Goal: Transaction & Acquisition: Purchase product/service

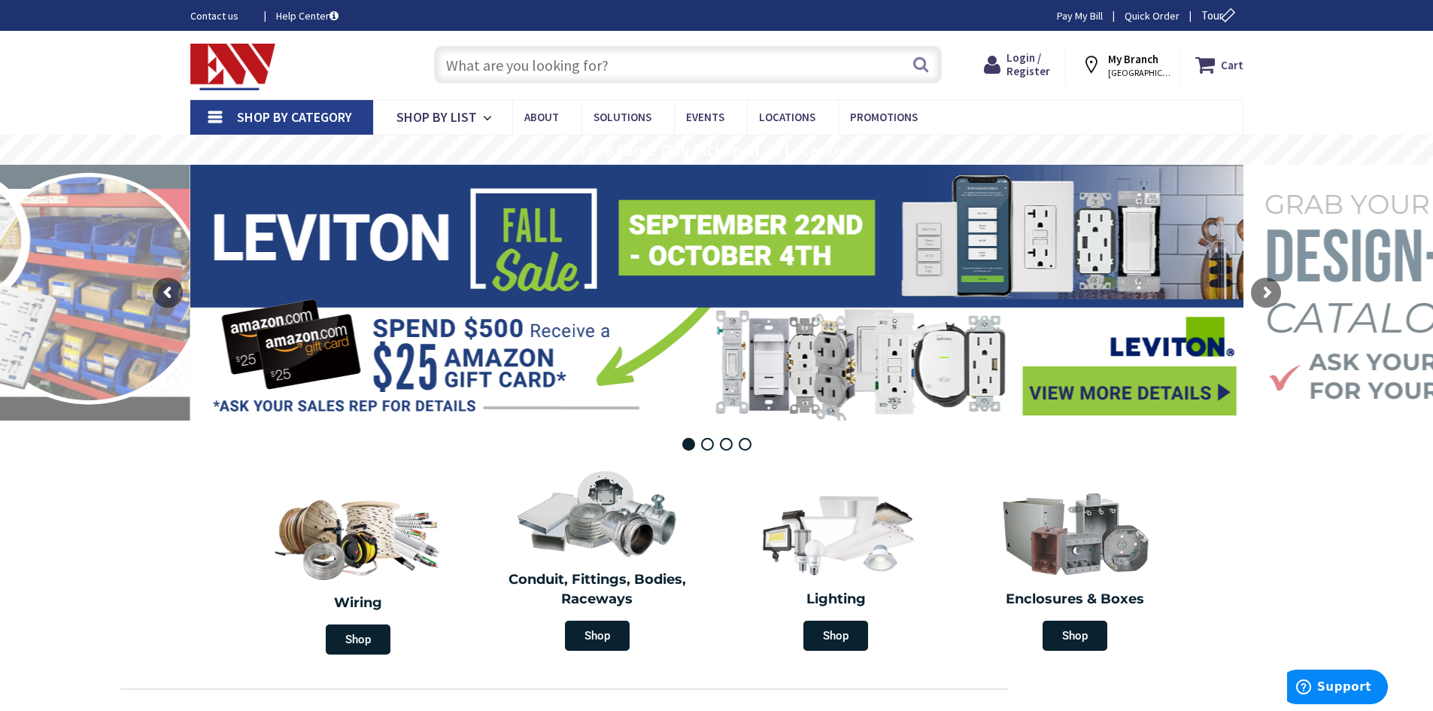
click at [624, 77] on input "text" at bounding box center [688, 65] width 508 height 38
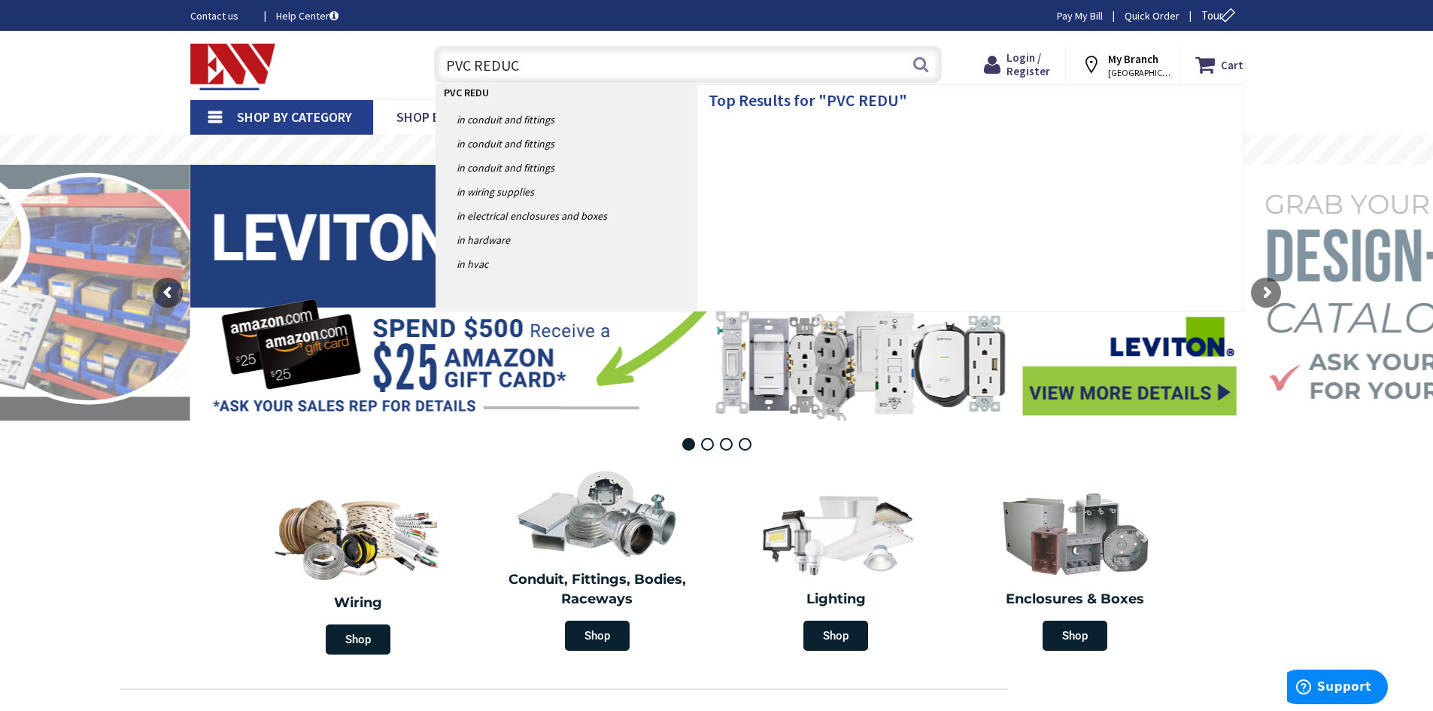
type input "PVC REDUCE"
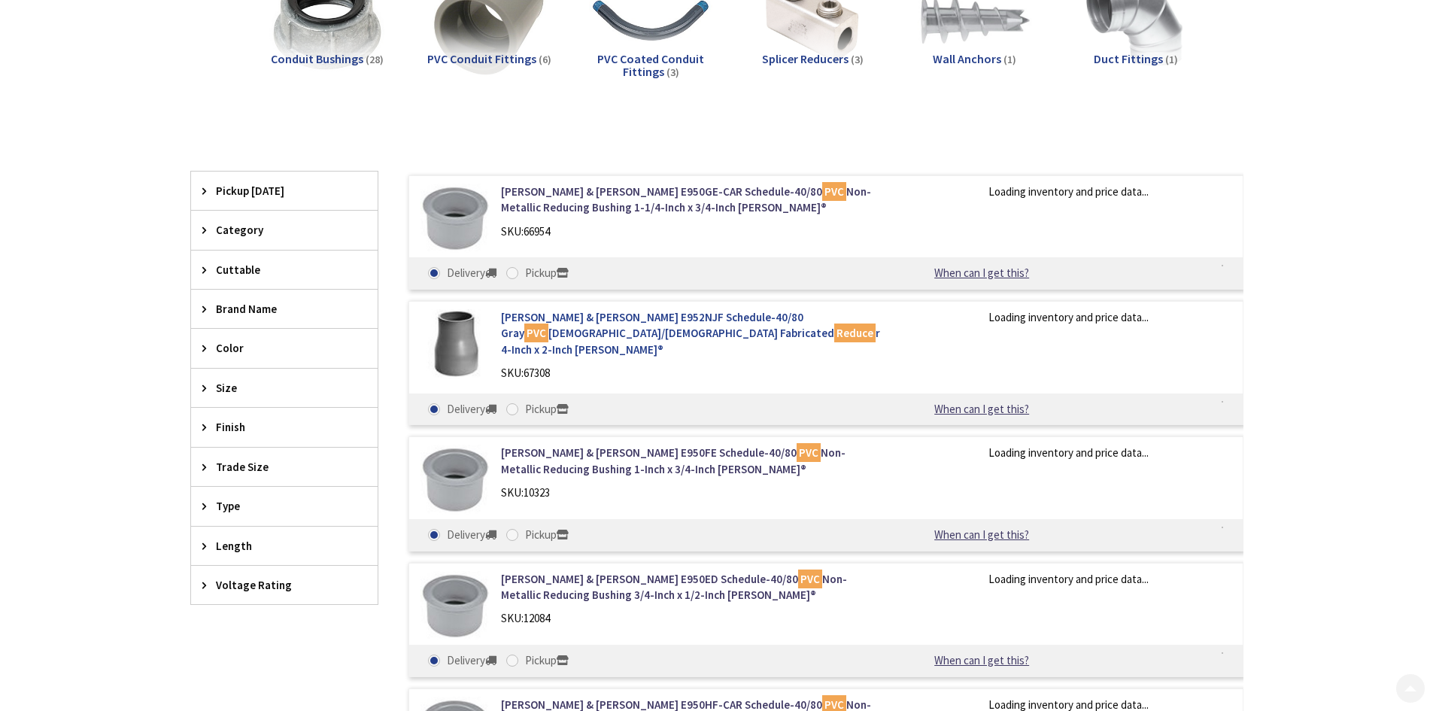
scroll to position [301, 0]
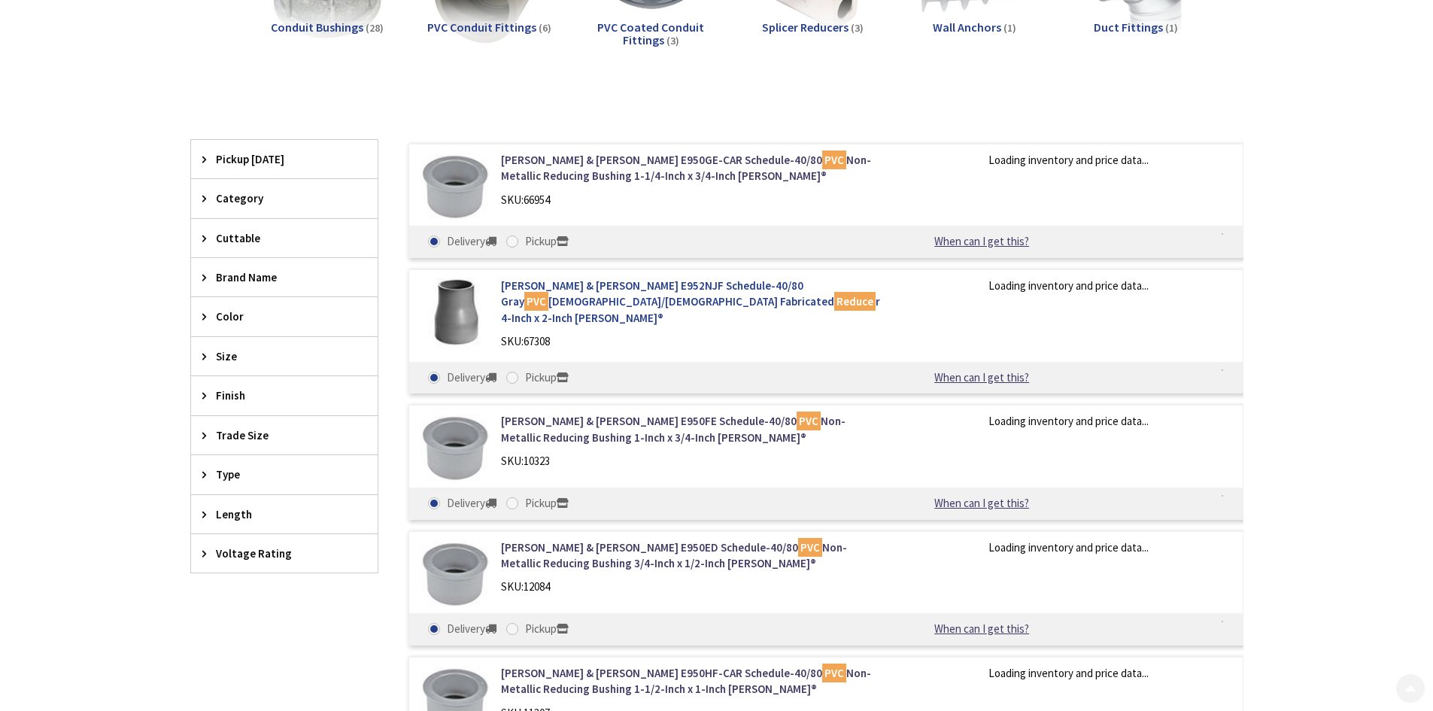
type input "[GEOGRAPHIC_DATA][STREET_ADDRESS][GEOGRAPHIC_DATA]"
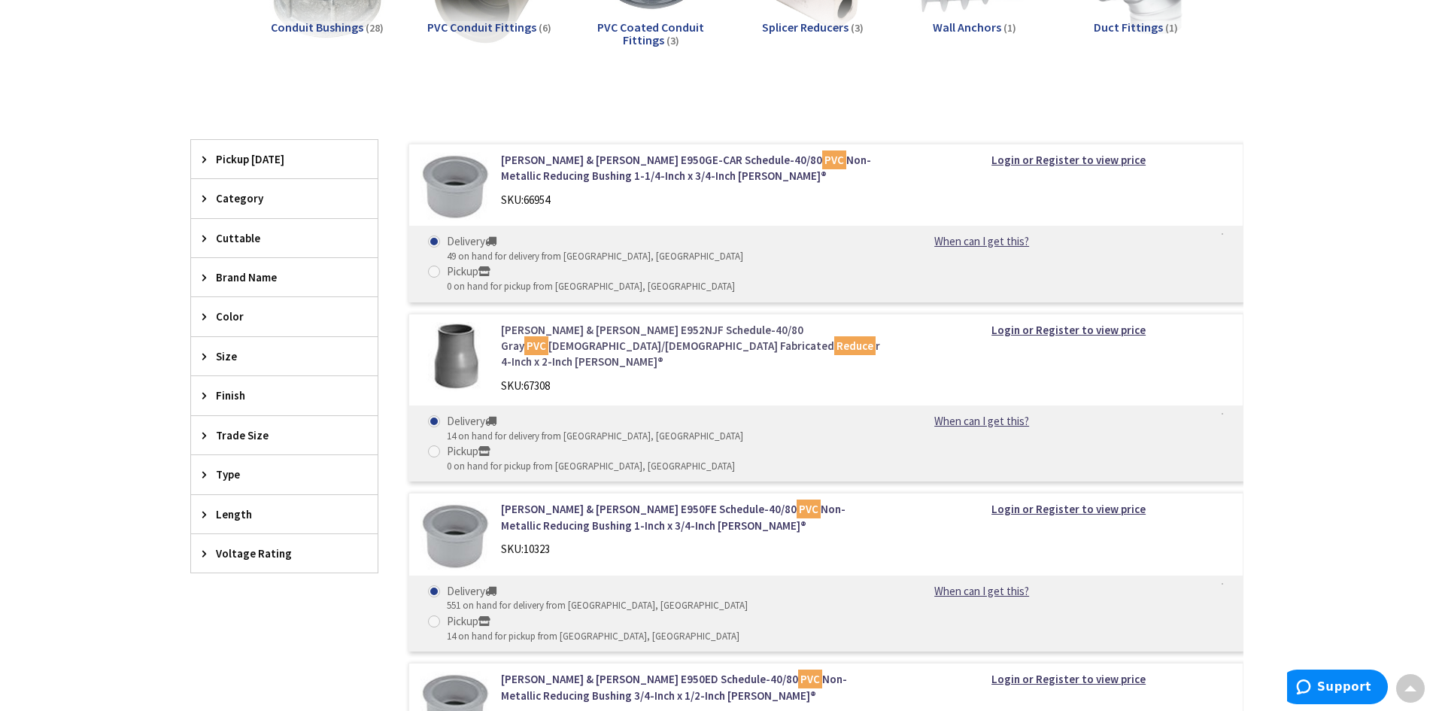
click at [604, 322] on link "Thomas & Betts E952NJF Schedule-40/80 Gray PVC Male/Female Fabricated Reduce r …" at bounding box center [692, 346] width 383 height 48
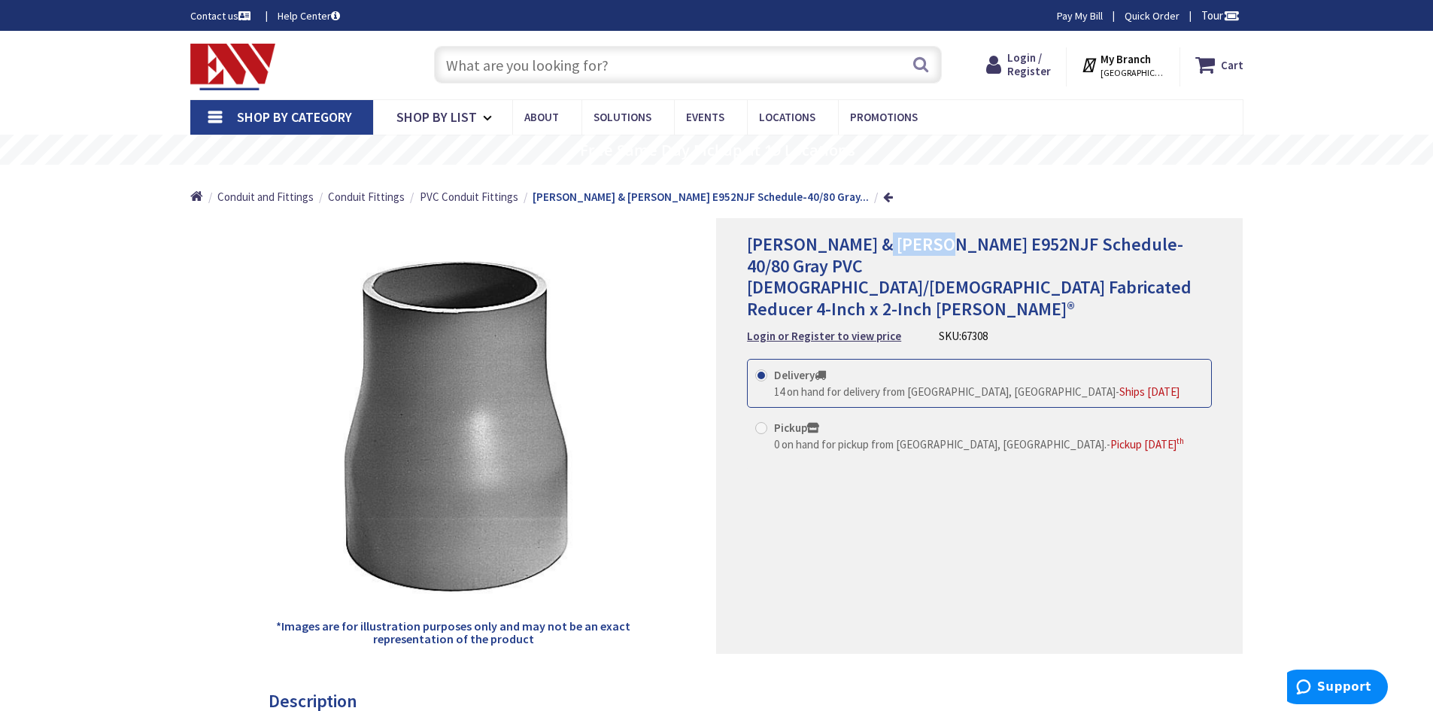
drag, startPoint x: 874, startPoint y: 241, endPoint x: 936, endPoint y: 238, distance: 61.8
click at [936, 238] on span "Thomas & Betts E952NJF Schedule-40/80 Gray PVC Male/Female Fabricated Reducer 4…" at bounding box center [969, 276] width 445 height 88
copy span "E952NJF"
